Goal: Task Accomplishment & Management: Manage account settings

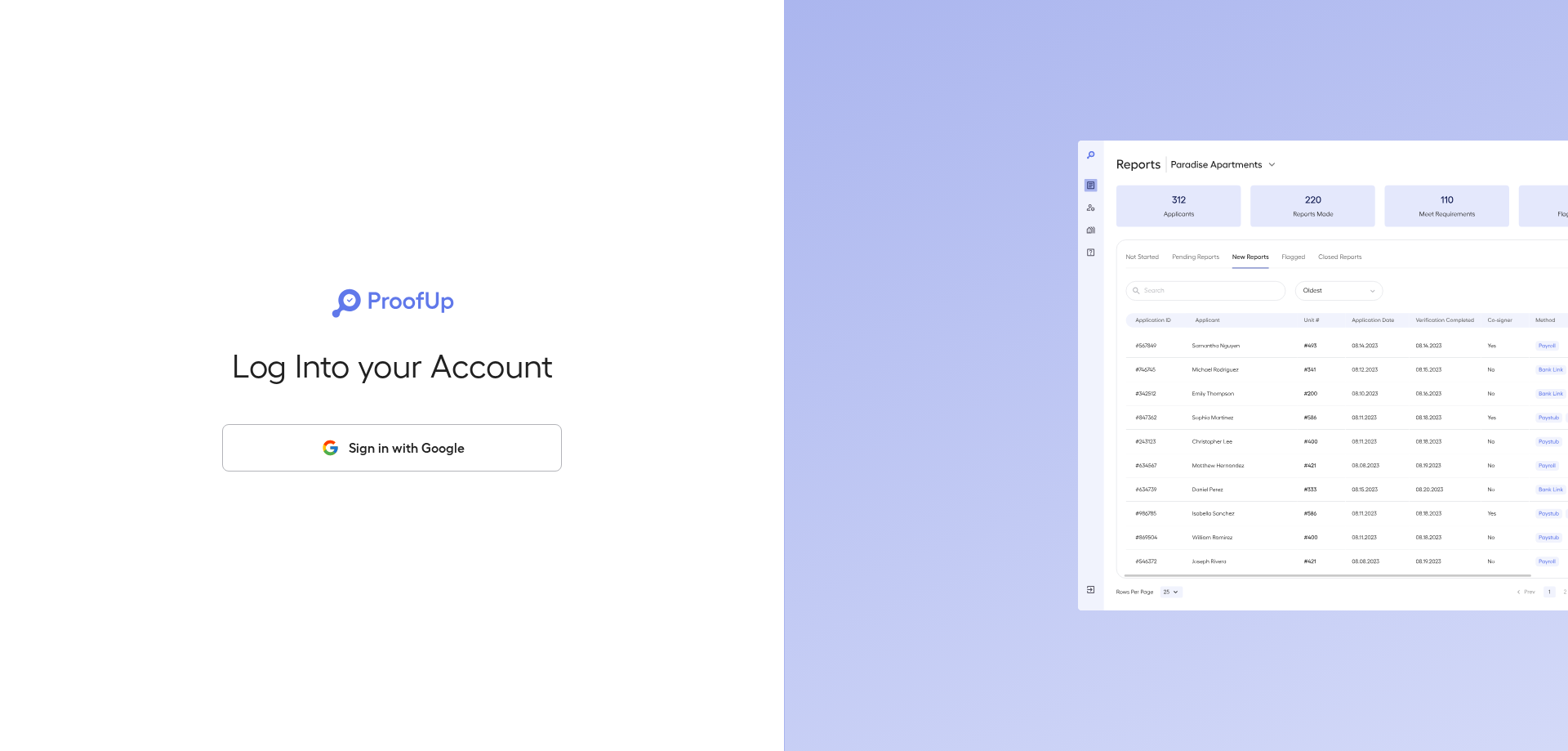
click at [343, 453] on button "Sign in with Google" at bounding box center [392, 447] width 340 height 47
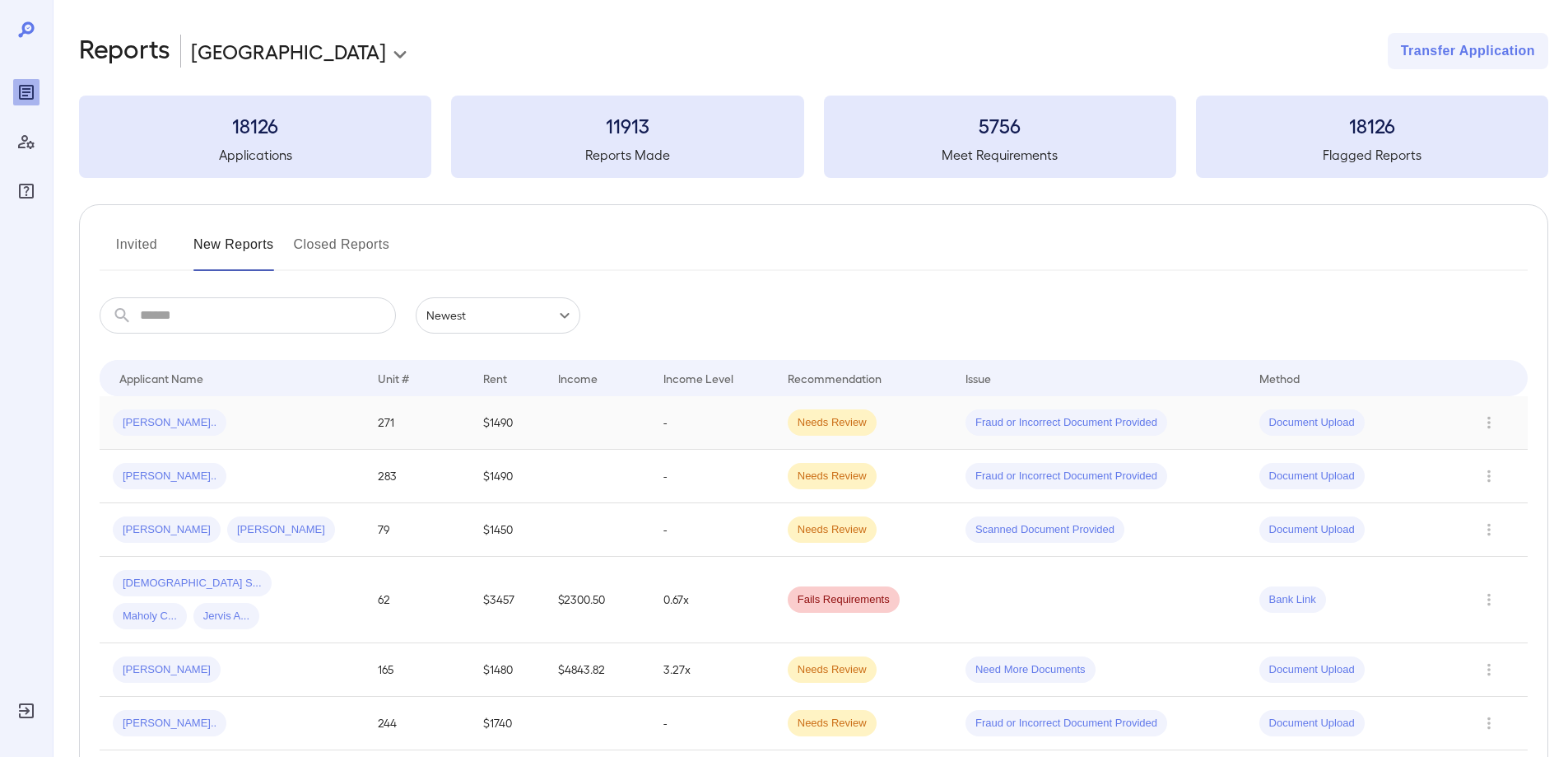
click at [157, 424] on span "[PERSON_NAME].." at bounding box center [170, 423] width 114 height 16
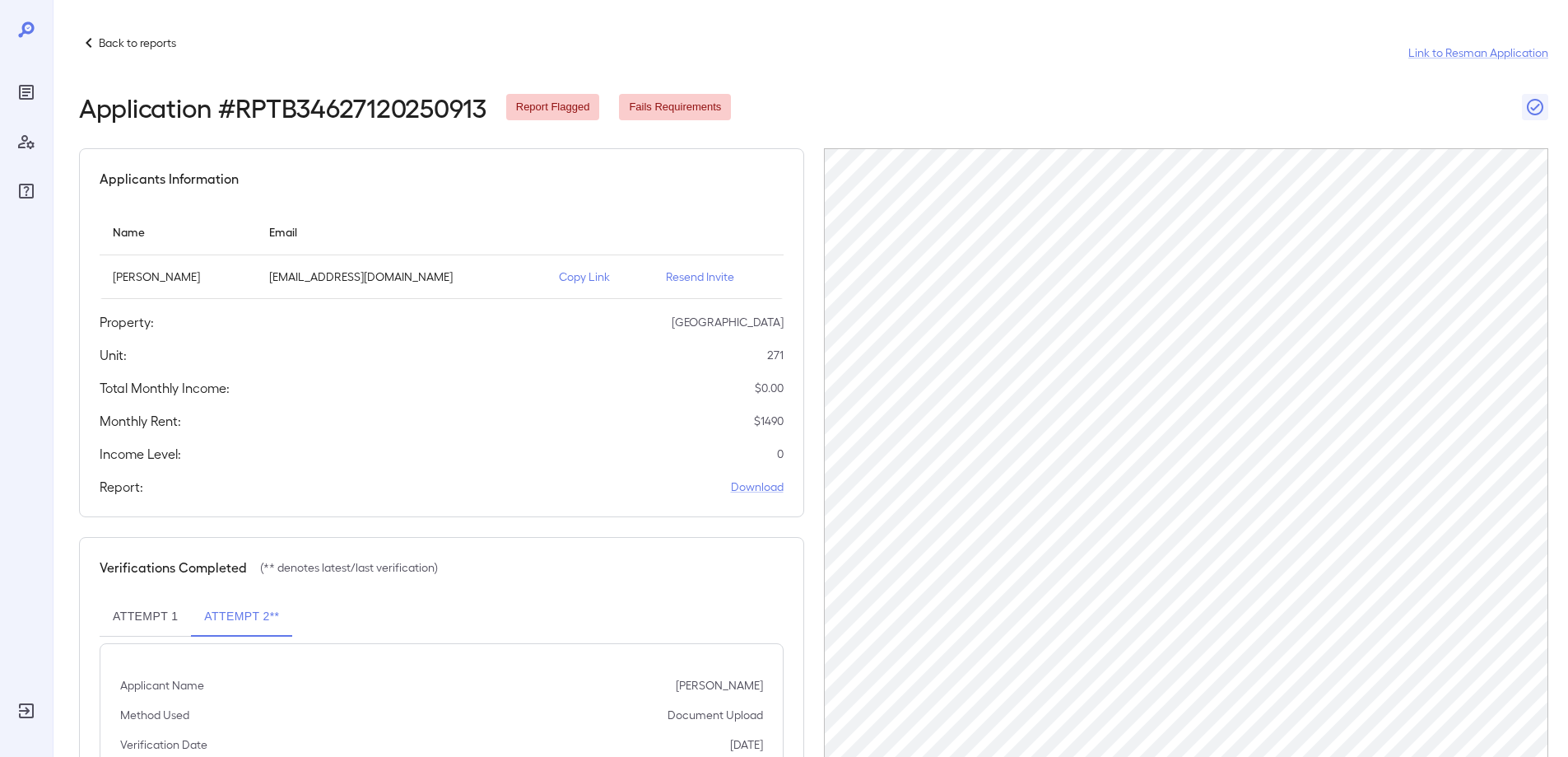
click at [163, 42] on p "Back to reports" at bounding box center [137, 43] width 77 height 17
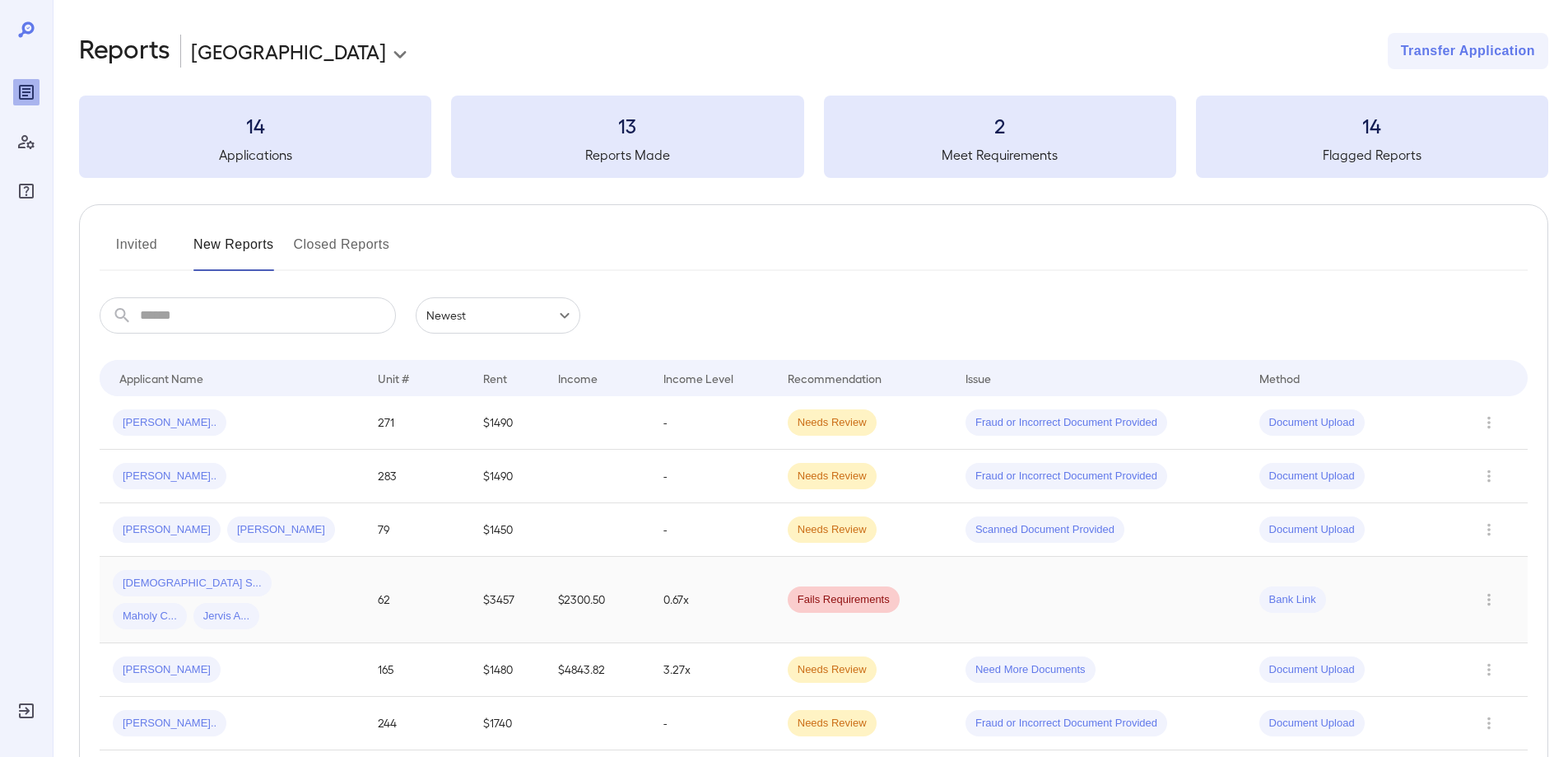
scroll to position [101, 0]
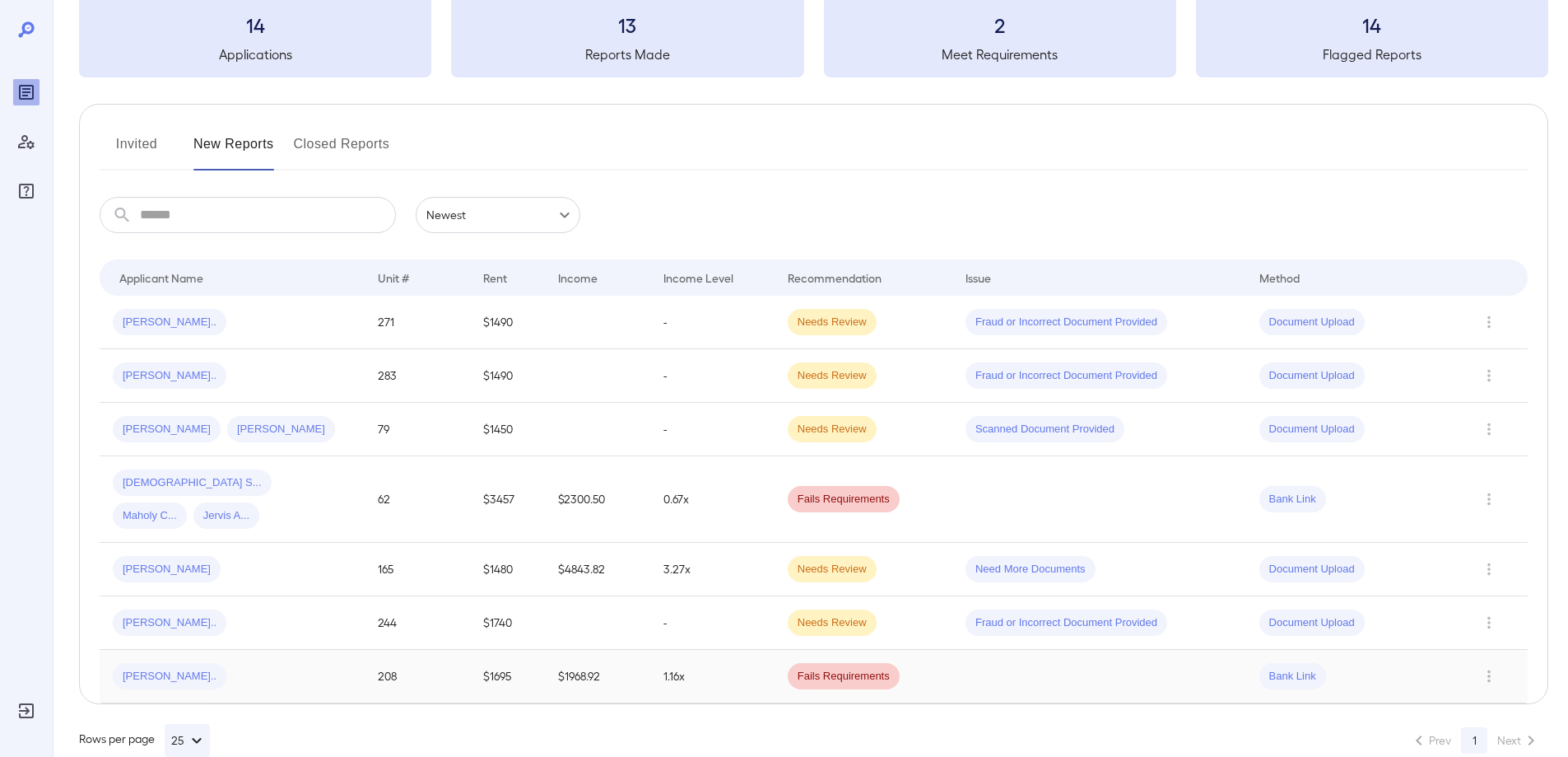
click at [212, 663] on div "[PERSON_NAME].." at bounding box center [232, 676] width 239 height 26
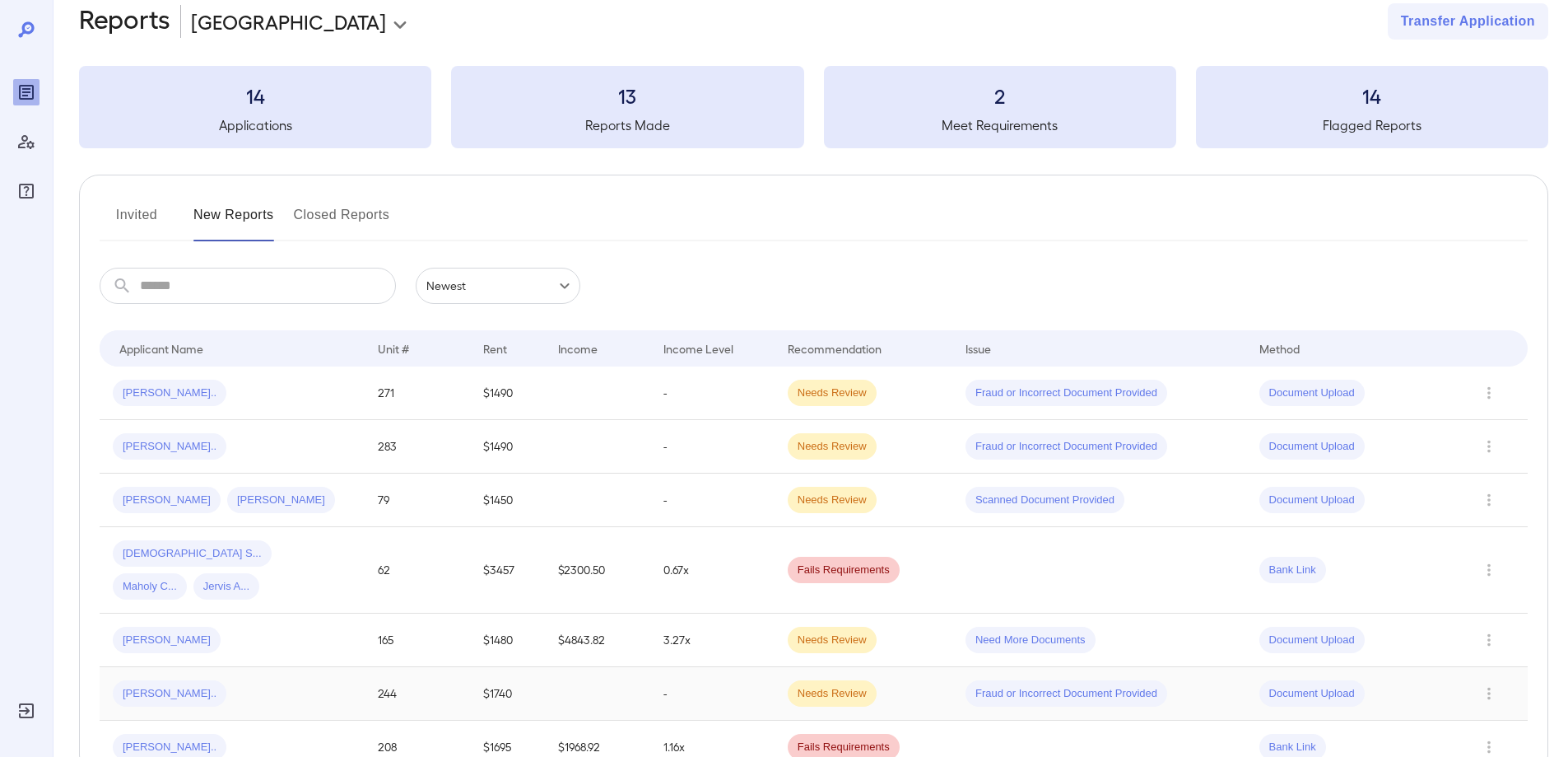
scroll to position [101, 0]
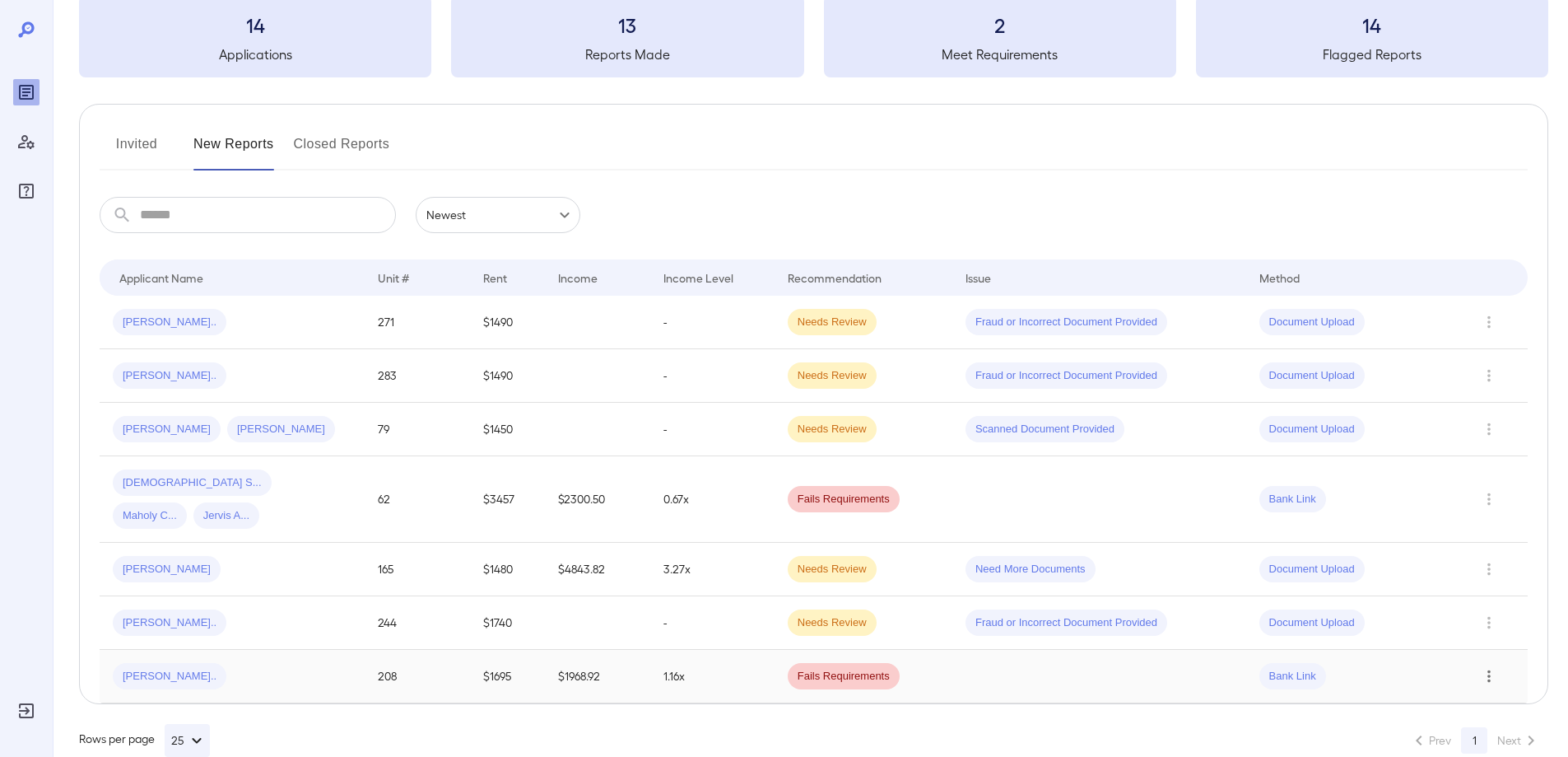
click at [1483, 666] on icon "Row Actions" at bounding box center [1489, 677] width 18 height 20
click at [1495, 692] on li "Close Report" at bounding box center [1502, 697] width 130 height 26
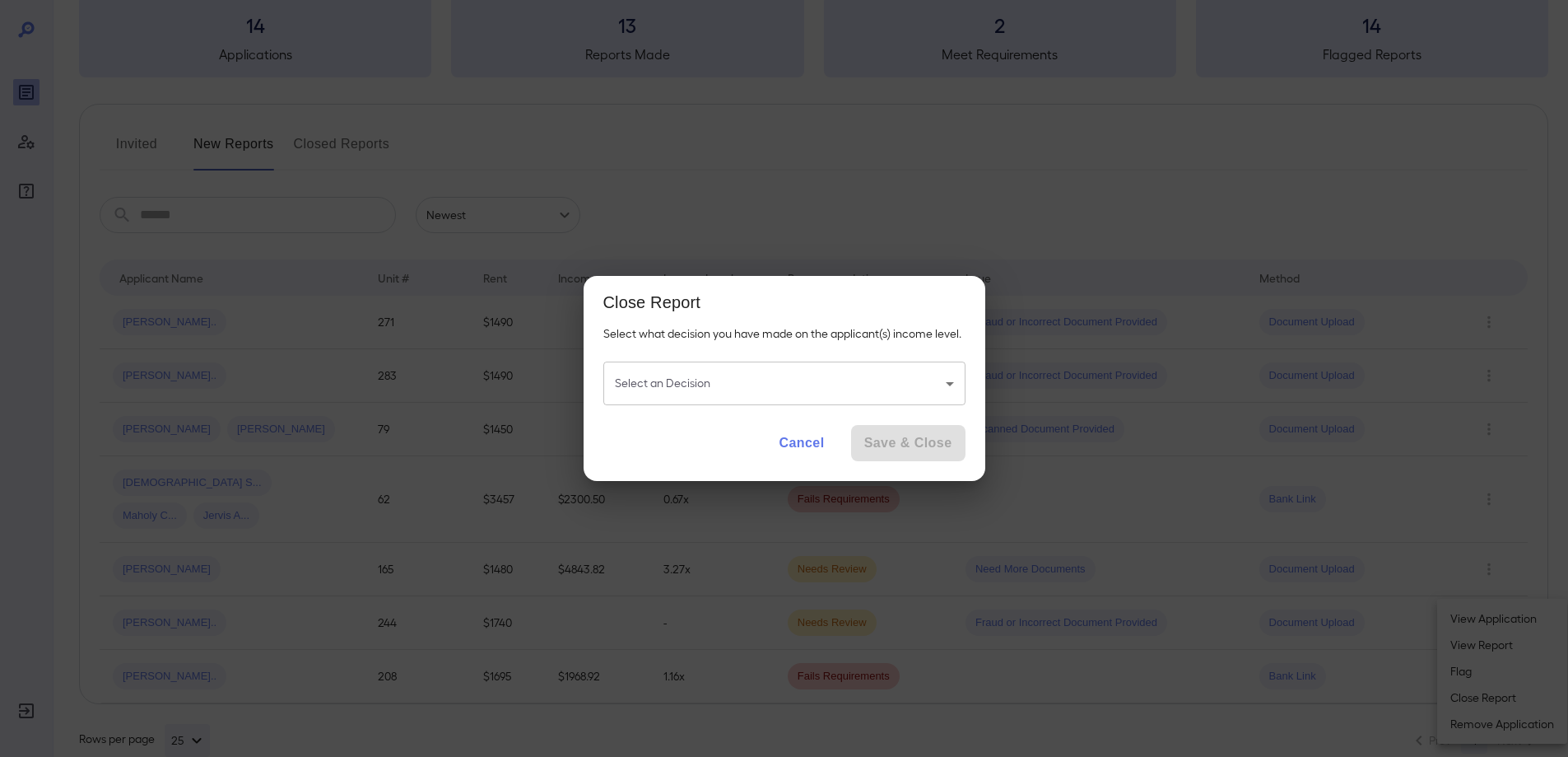
click at [839, 393] on body "**********" at bounding box center [784, 277] width 1568 height 757
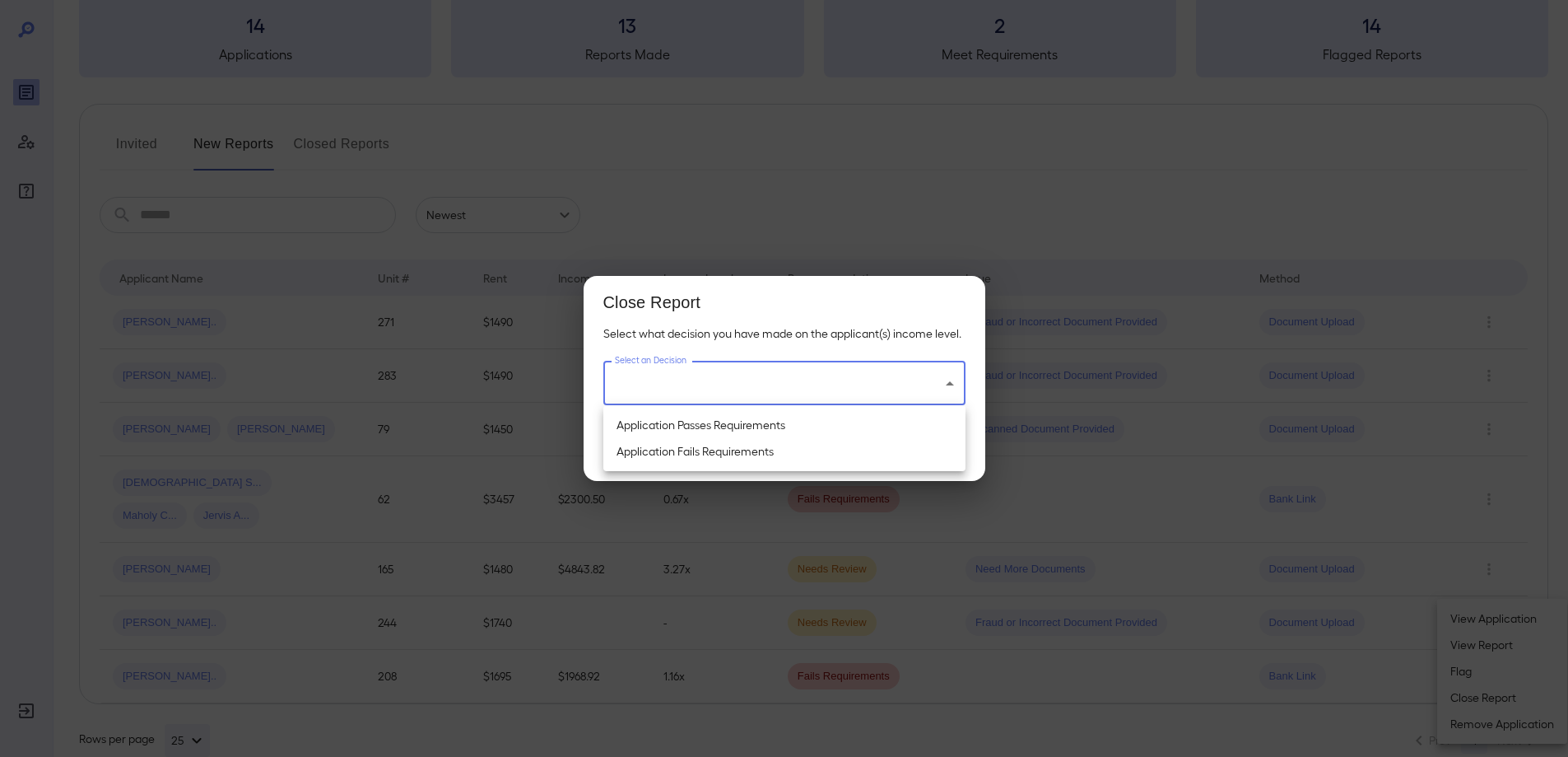
click at [789, 419] on li "Application Passes Requirements" at bounding box center [784, 424] width 362 height 26
type input "**********"
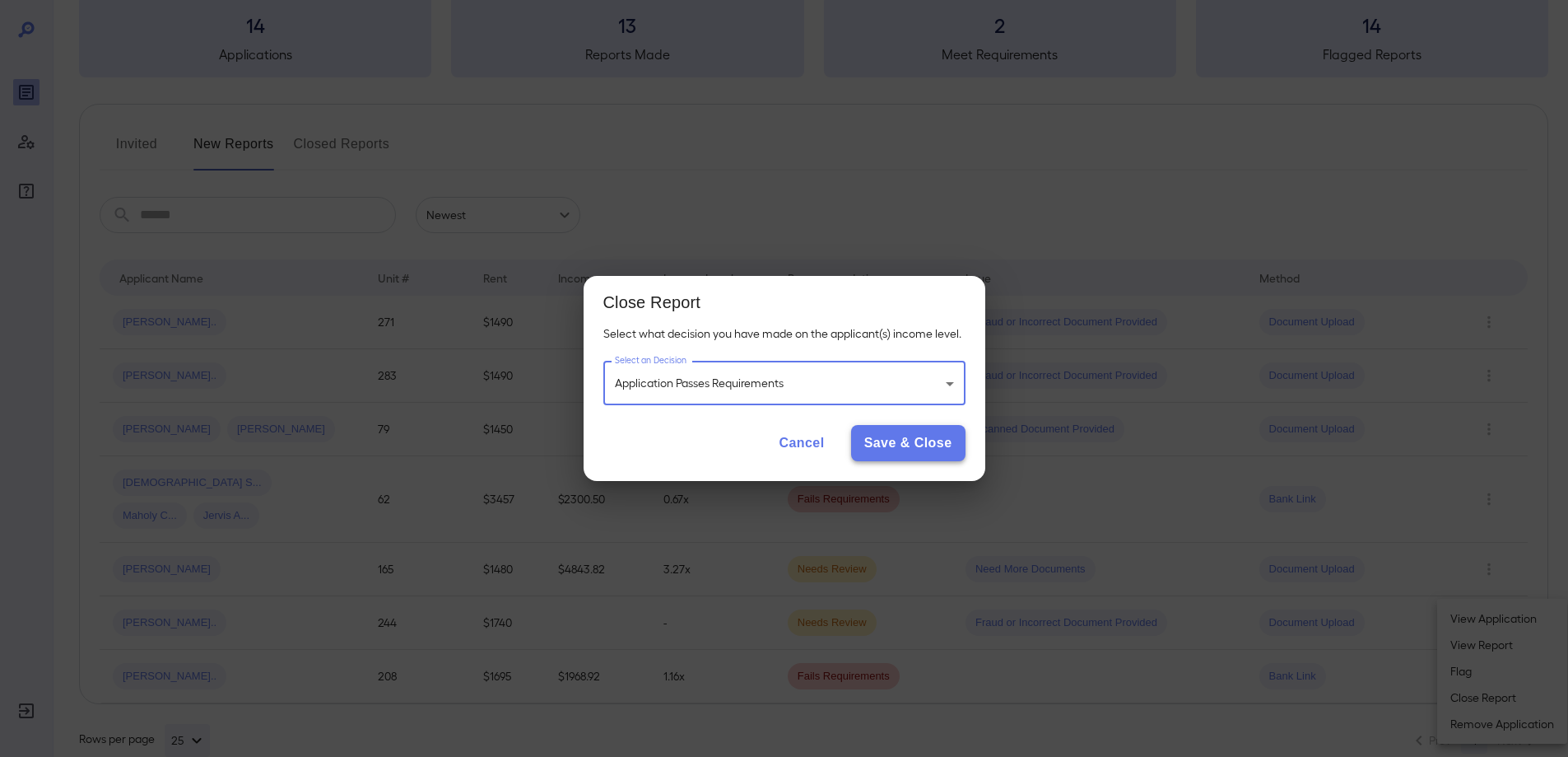
click at [896, 442] on button "Save & Close" at bounding box center [908, 443] width 115 height 36
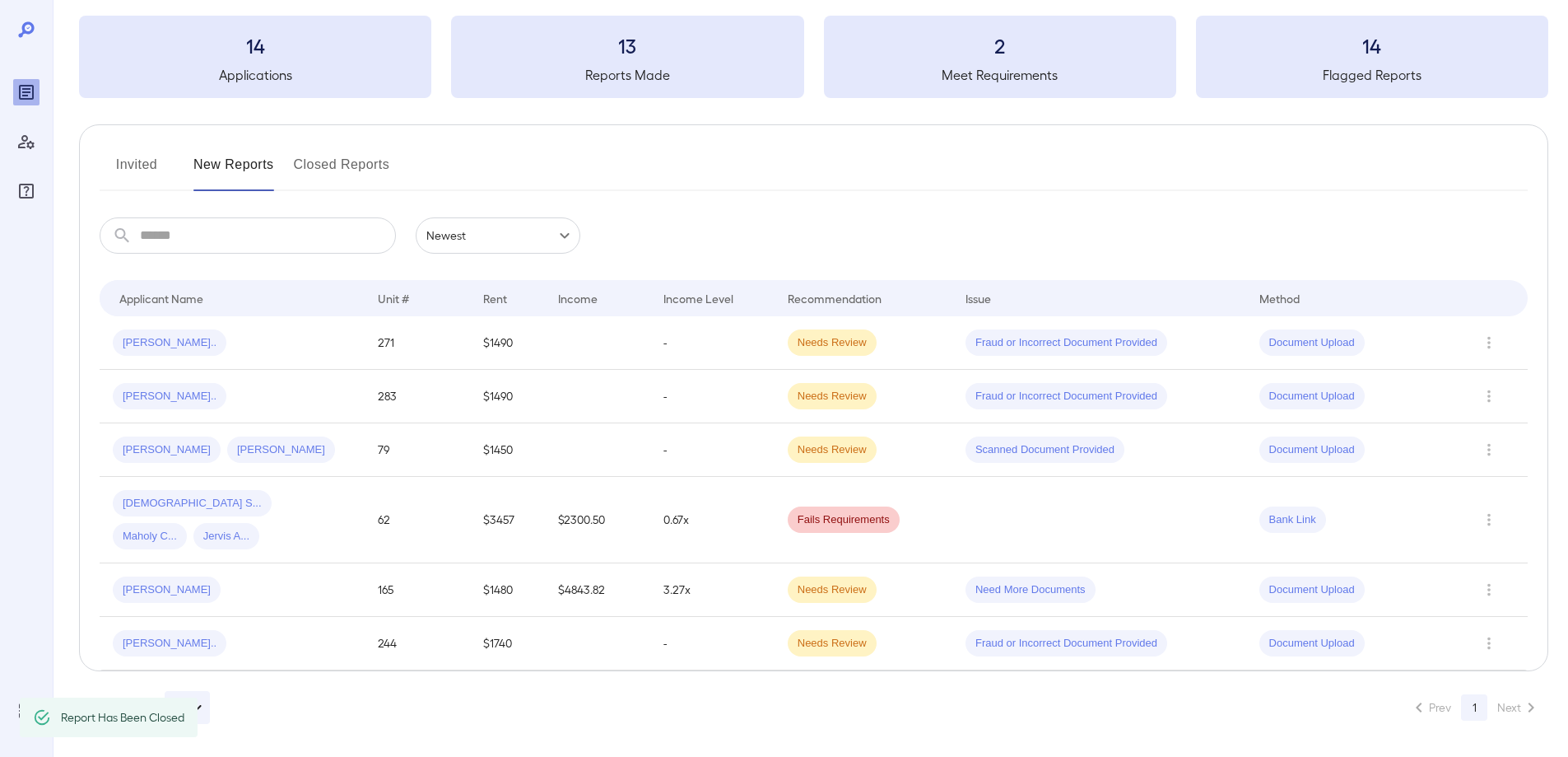
scroll to position [47, 0]
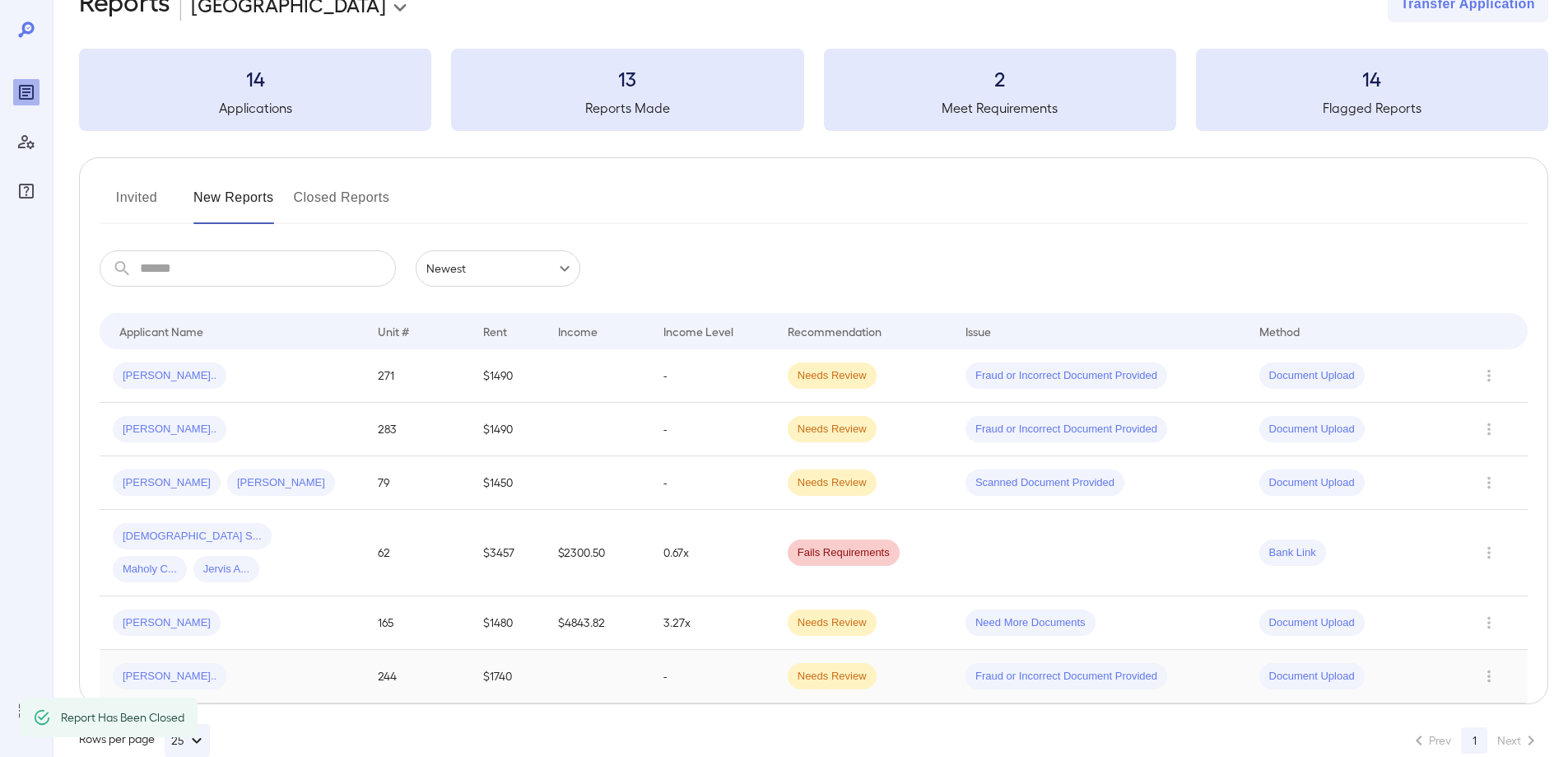
click at [146, 669] on span "[PERSON_NAME].." at bounding box center [170, 677] width 114 height 16
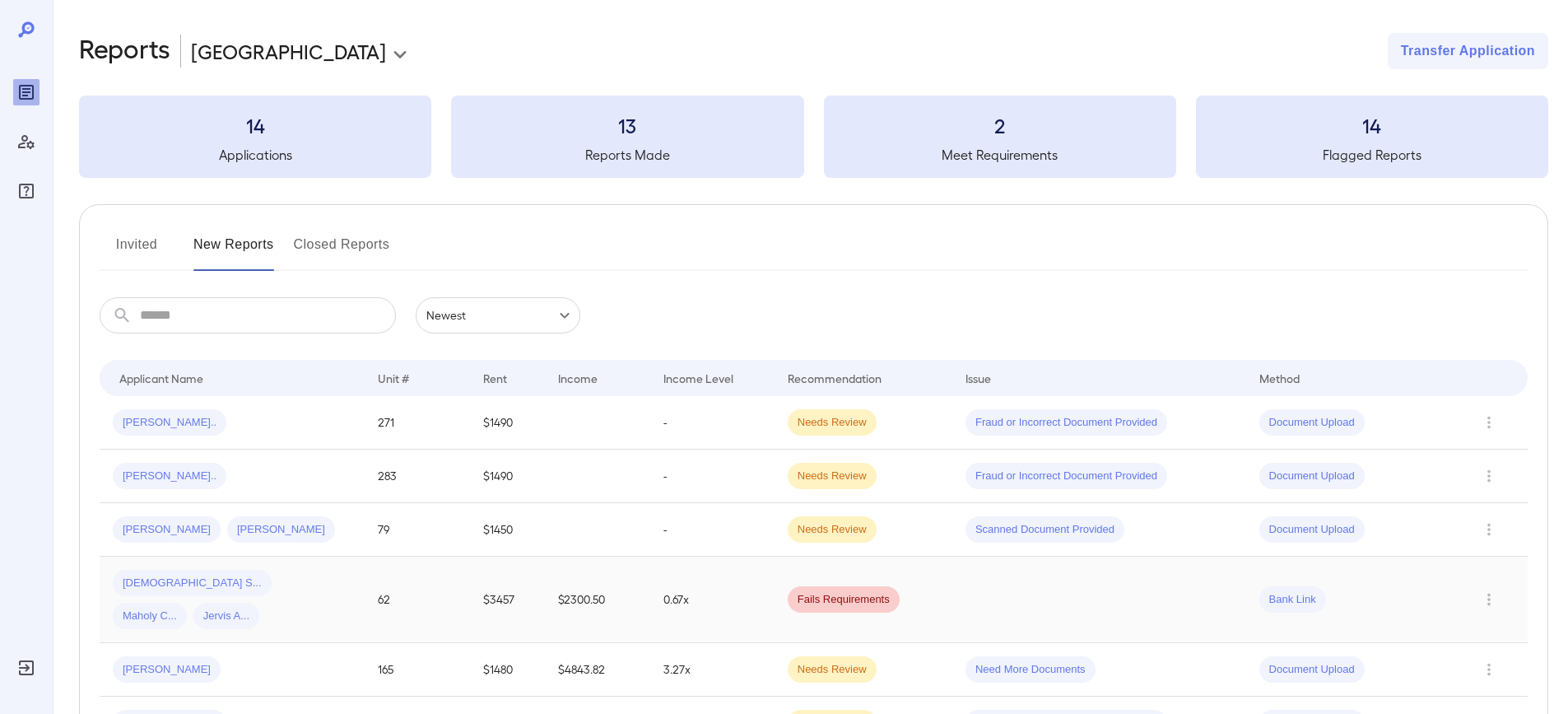
scroll to position [90, 0]
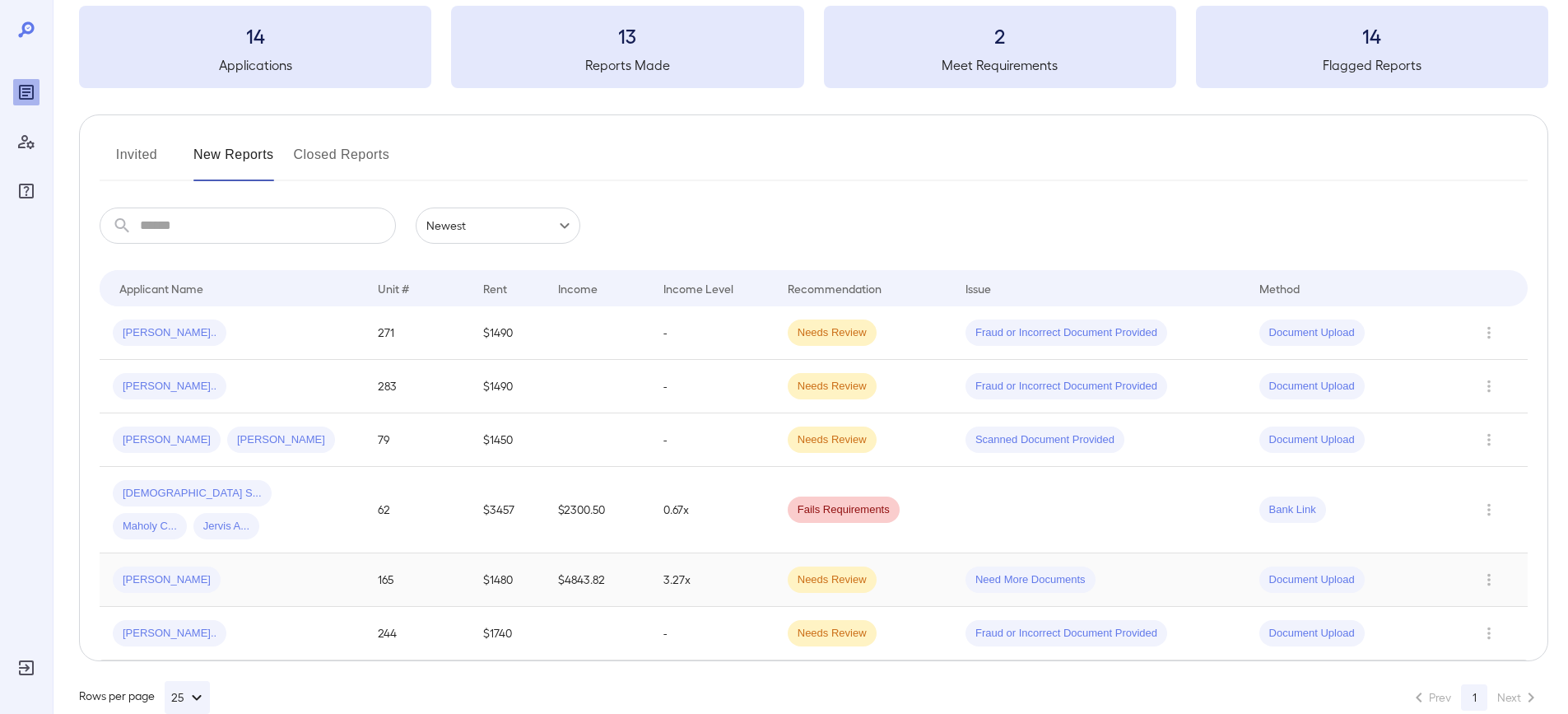
click at [154, 572] on span "[PERSON_NAME]" at bounding box center [167, 580] width 108 height 16
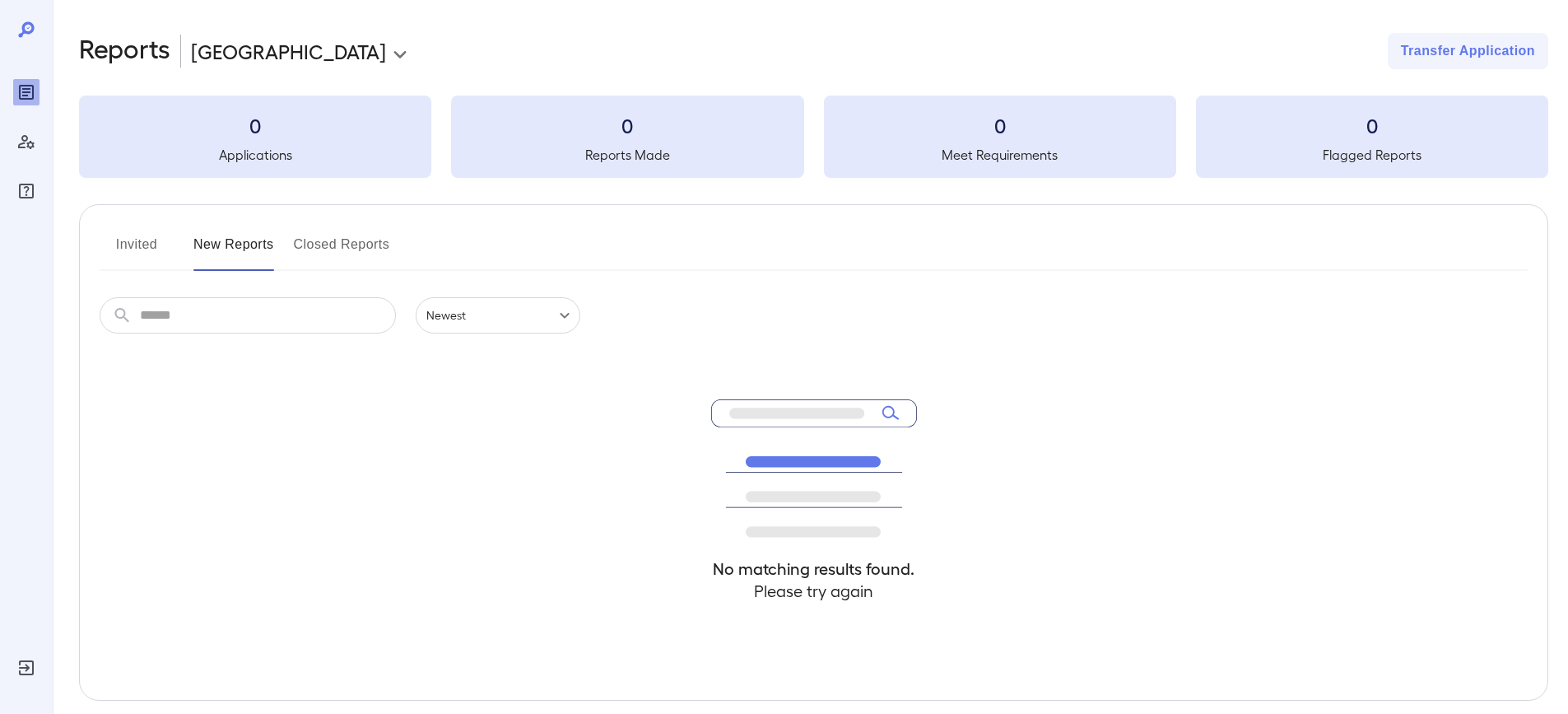
scroll to position [72, 0]
